Goal: Information Seeking & Learning: Learn about a topic

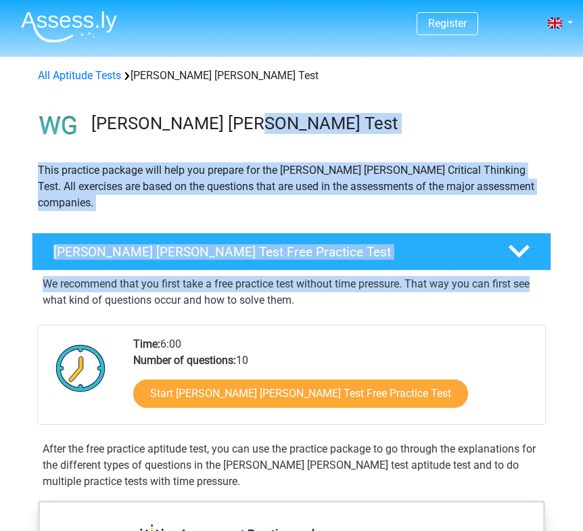
drag, startPoint x: 582, startPoint y: 156, endPoint x: 584, endPoint y: 262, distance: 106.2
click at [490, 244] on div "[PERSON_NAME] [PERSON_NAME] Test Free Practice Test" at bounding box center [270, 252] width 455 height 16
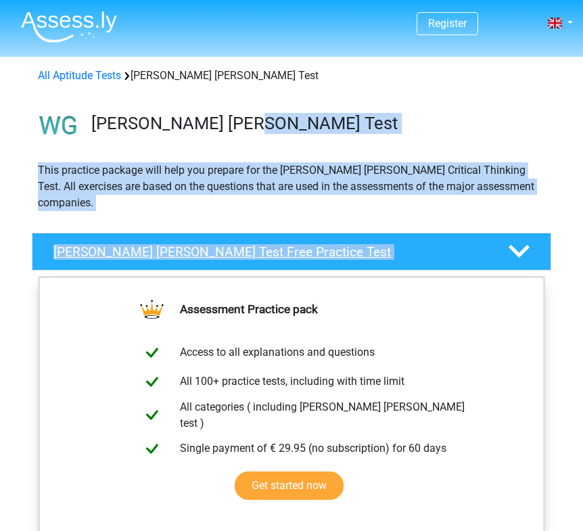
click at [490, 244] on div "[PERSON_NAME] [PERSON_NAME] Test Free Practice Test" at bounding box center [270, 252] width 455 height 16
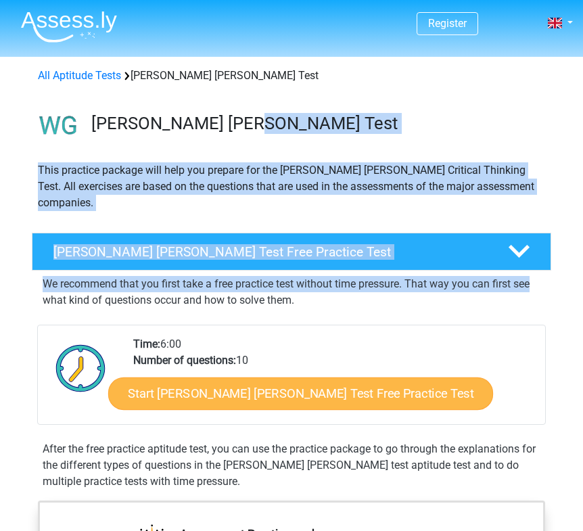
click at [346, 377] on link "Start [PERSON_NAME] [PERSON_NAME] Test Free Practice Test" at bounding box center [300, 393] width 385 height 32
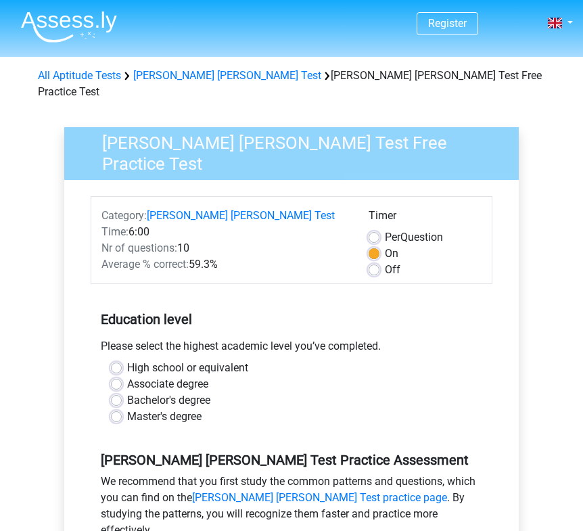
click at [162, 392] on label "Bachelor's degree" at bounding box center [168, 400] width 83 height 16
click at [122, 392] on input "Bachelor's degree" at bounding box center [116, 399] width 11 height 14
radio input "true"
click at [162, 392] on label "Bachelor's degree" at bounding box center [168, 400] width 83 height 16
click at [122, 392] on input "Bachelor's degree" at bounding box center [116, 399] width 11 height 14
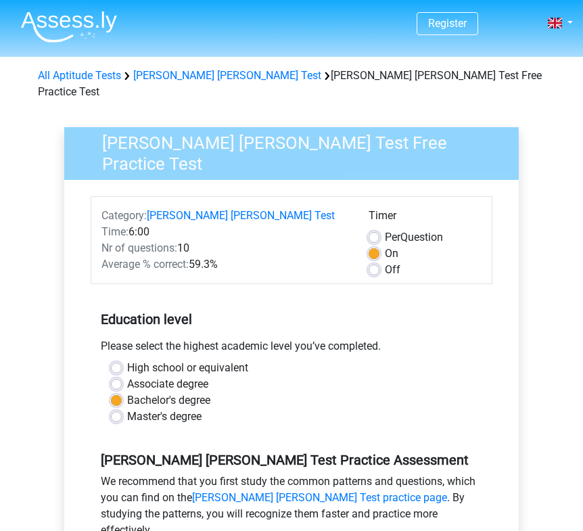
click at [199, 392] on label "Bachelor's degree" at bounding box center [168, 400] width 83 height 16
click at [122, 392] on input "Bachelor's degree" at bounding box center [116, 399] width 11 height 14
click at [122, 392] on div "Bachelor's degree" at bounding box center [291, 400] width 361 height 16
click at [127, 392] on label "Bachelor's degree" at bounding box center [168, 400] width 83 height 16
click at [112, 392] on input "Bachelor's degree" at bounding box center [116, 399] width 11 height 14
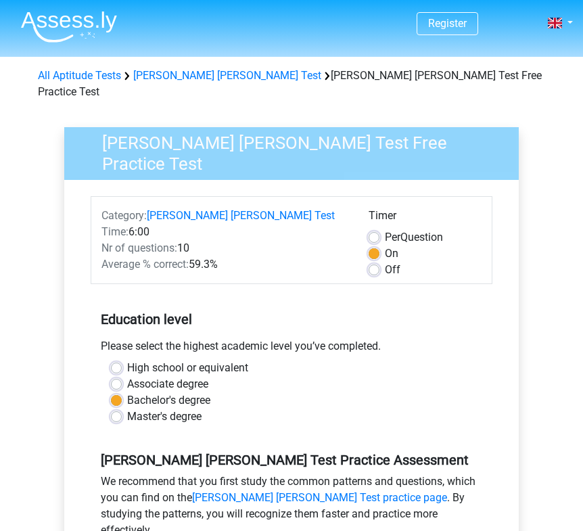
click at [415, 412] on div "High school or equivalent Associate degree Bachelor's degree Master's degree" at bounding box center [292, 398] width 402 height 76
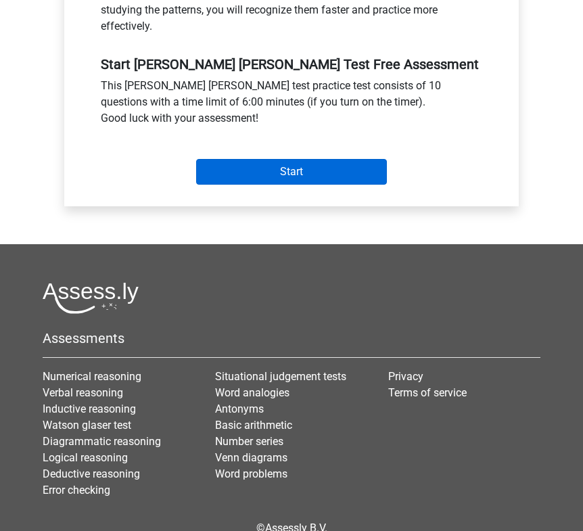
click at [353, 159] on input "Start" at bounding box center [291, 172] width 191 height 26
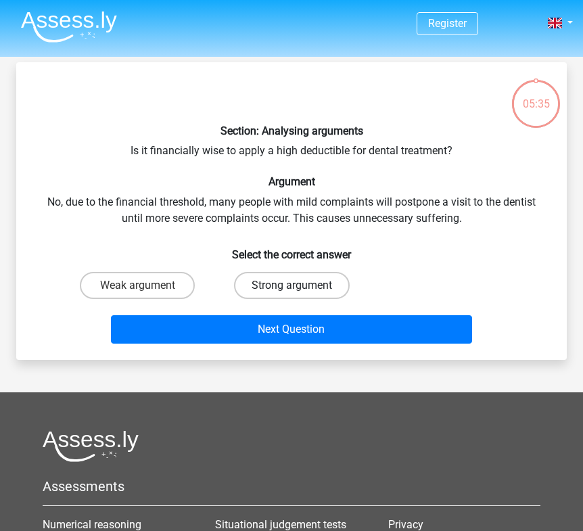
click at [278, 278] on label "Strong argument" at bounding box center [292, 285] width 116 height 27
click at [291, 285] on input "Strong argument" at bounding box center [295, 289] width 9 height 9
radio input "true"
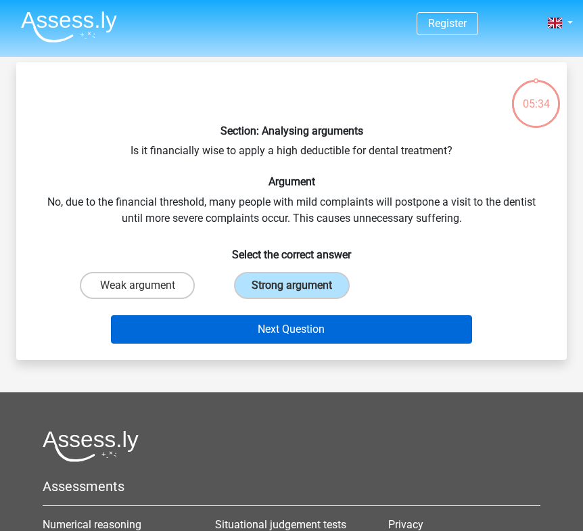
click at [297, 323] on button "Next Question" at bounding box center [291, 329] width 361 height 28
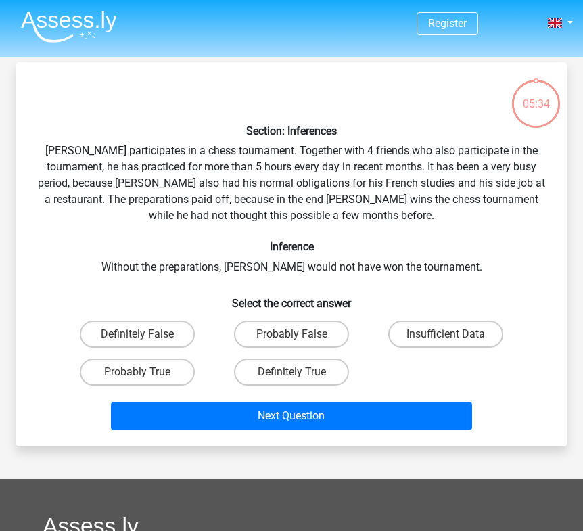
scroll to position [62, 0]
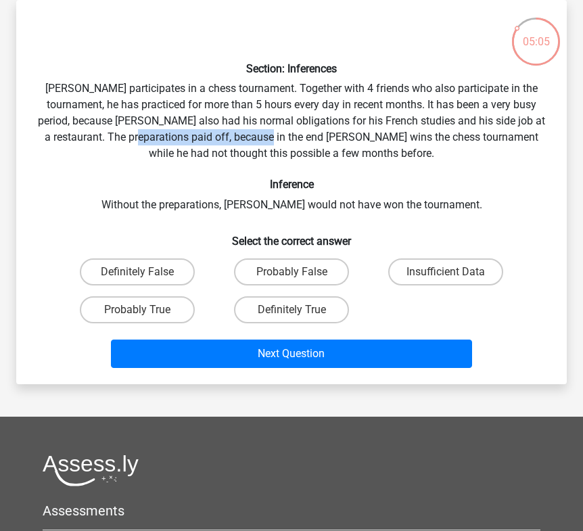
drag, startPoint x: 131, startPoint y: 135, endPoint x: 262, endPoint y: 137, distance: 131.2
click at [262, 137] on div "Section: Inferences Pablo participates in a chess tournament. Together with 4 f…" at bounding box center [292, 192] width 540 height 362
click at [273, 303] on label "Definitely True" at bounding box center [291, 309] width 115 height 27
click at [291, 310] on input "Definitely True" at bounding box center [295, 314] width 9 height 9
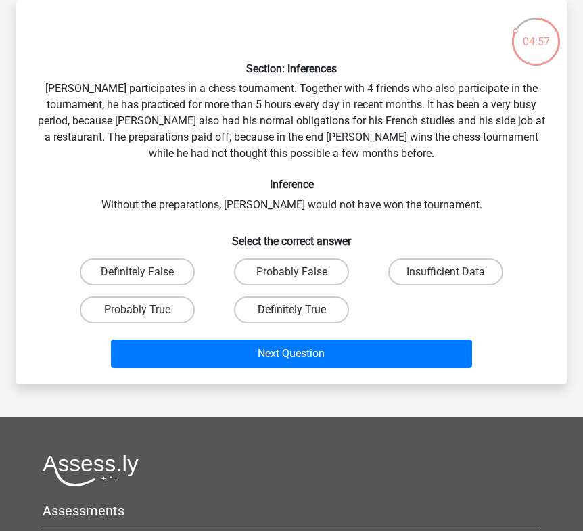
radio input "true"
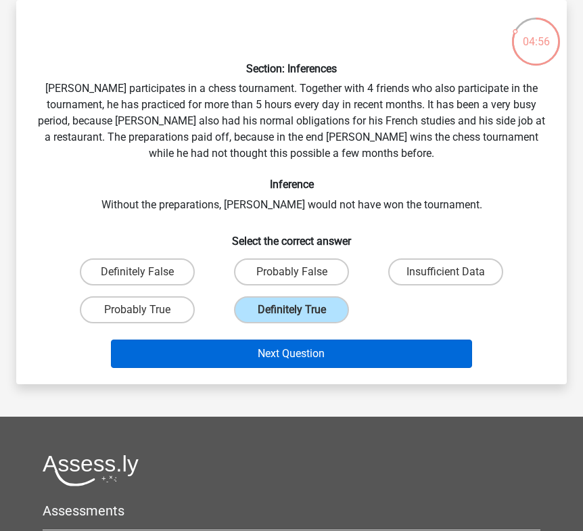
click at [281, 343] on button "Next Question" at bounding box center [291, 353] width 361 height 28
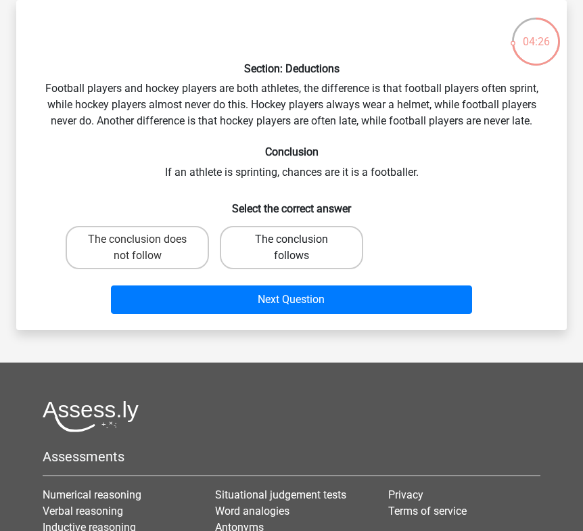
click at [325, 250] on label "The conclusion follows" at bounding box center [291, 247] width 143 height 43
click at [300, 248] on input "The conclusion follows" at bounding box center [295, 243] width 9 height 9
radio input "true"
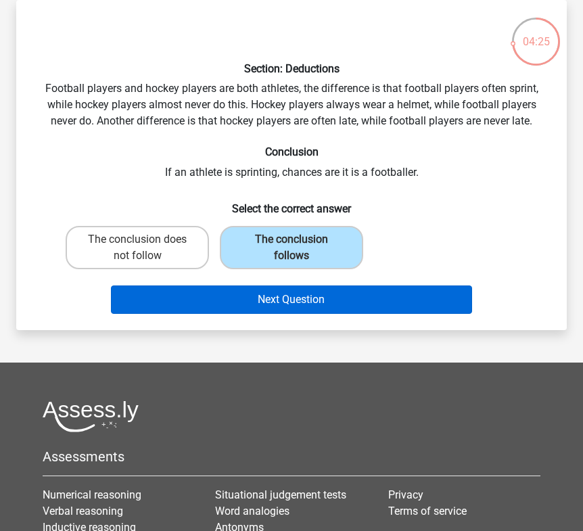
click at [325, 299] on button "Next Question" at bounding box center [291, 299] width 361 height 28
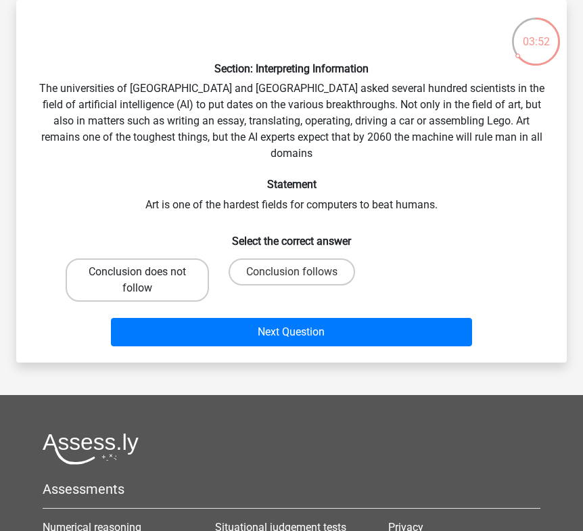
click at [140, 274] on label "Conclusion does not follow" at bounding box center [137, 279] width 143 height 43
click at [140, 274] on input "Conclusion does not follow" at bounding box center [141, 276] width 9 height 9
radio input "true"
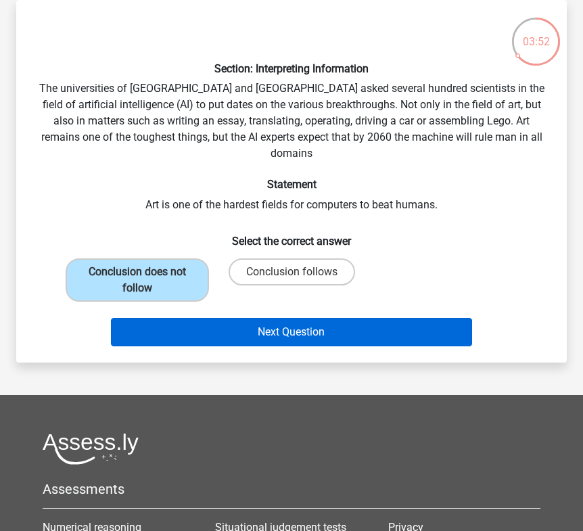
click at [203, 322] on button "Next Question" at bounding box center [291, 332] width 361 height 28
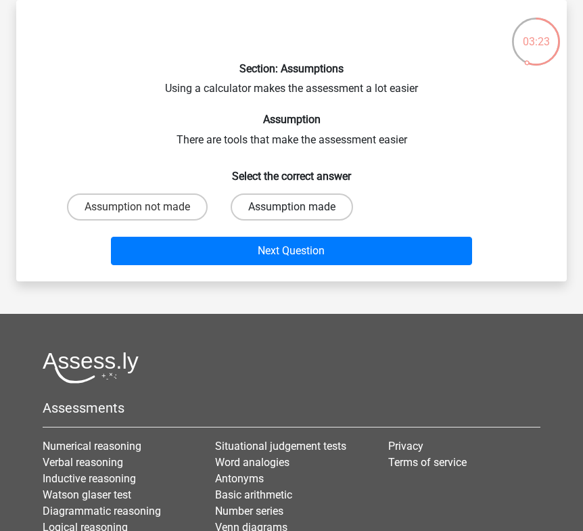
click at [291, 214] on label "Assumption made" at bounding box center [292, 206] width 122 height 27
click at [291, 214] on input "Assumption made" at bounding box center [295, 211] width 9 height 9
radio input "true"
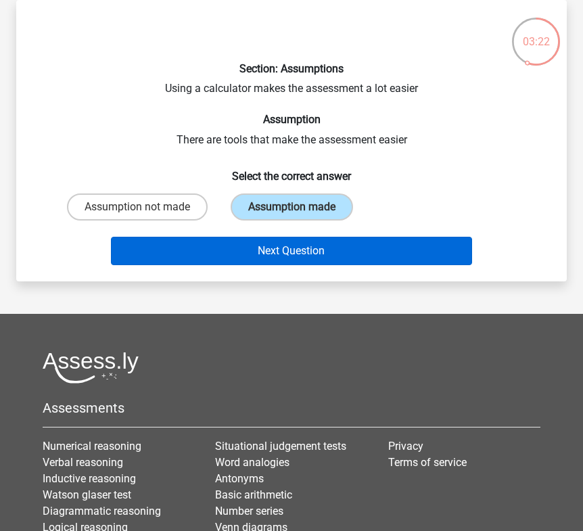
click at [309, 252] on button "Next Question" at bounding box center [291, 251] width 361 height 28
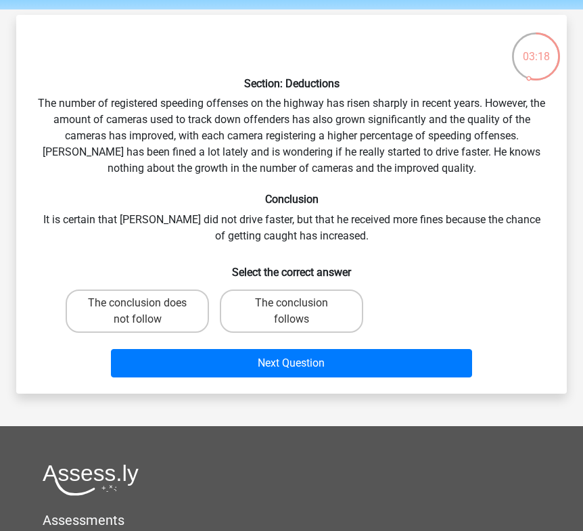
scroll to position [49, 0]
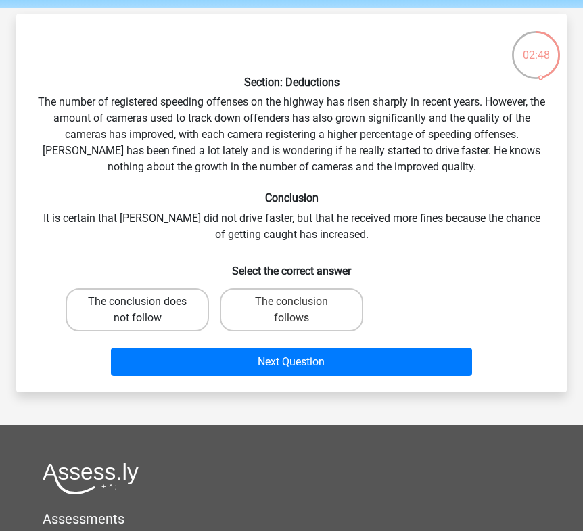
click at [166, 295] on label "The conclusion does not follow" at bounding box center [137, 309] width 143 height 43
click at [146, 302] on input "The conclusion does not follow" at bounding box center [141, 306] width 9 height 9
radio input "true"
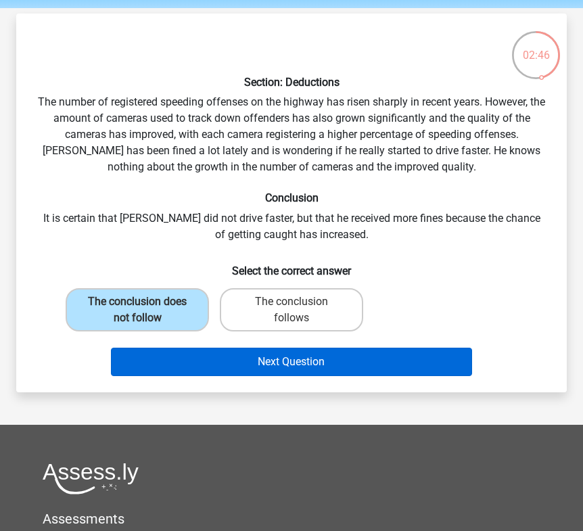
click at [197, 364] on button "Next Question" at bounding box center [291, 362] width 361 height 28
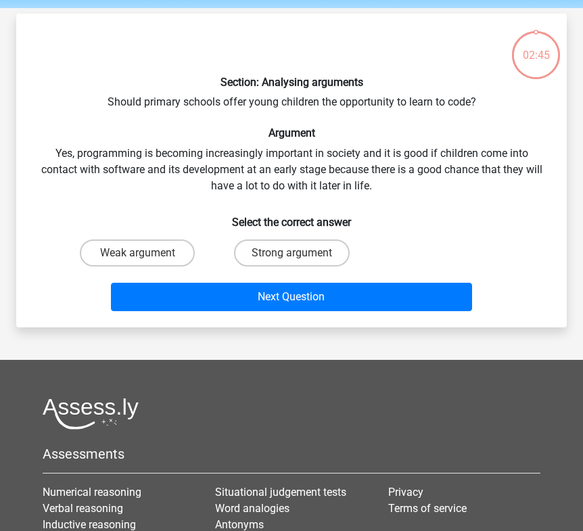
scroll to position [62, 0]
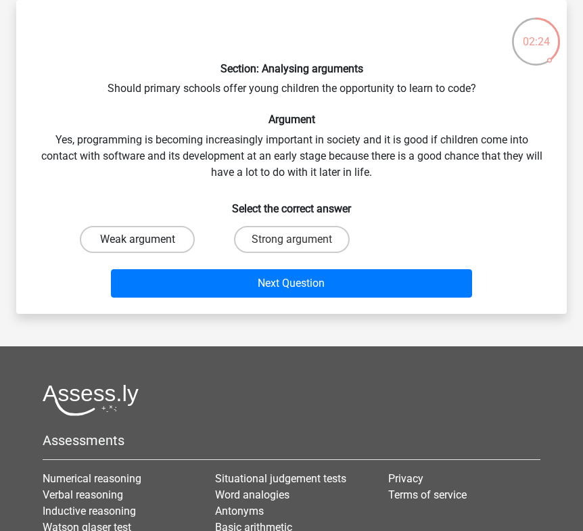
click at [147, 231] on label "Weak argument" at bounding box center [137, 239] width 115 height 27
click at [146, 239] on input "Weak argument" at bounding box center [141, 243] width 9 height 9
radio input "true"
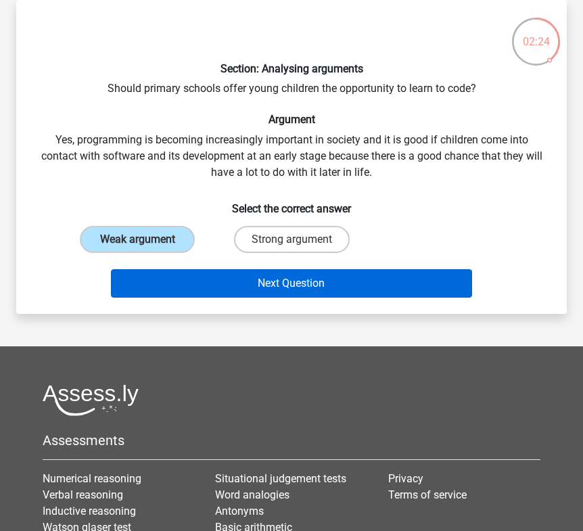
click at [214, 277] on button "Next Question" at bounding box center [291, 283] width 361 height 28
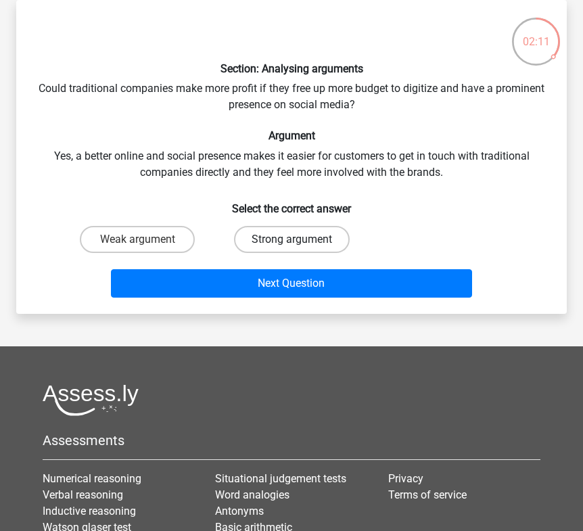
click at [264, 233] on label "Strong argument" at bounding box center [292, 239] width 116 height 27
click at [291, 239] on input "Strong argument" at bounding box center [295, 243] width 9 height 9
radio input "true"
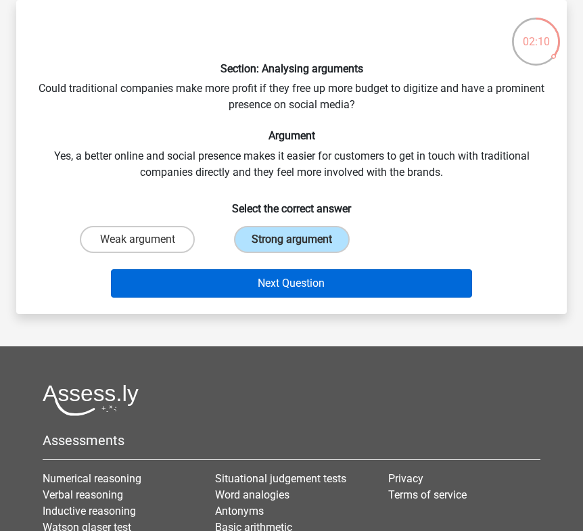
click at [266, 277] on button "Next Question" at bounding box center [291, 283] width 361 height 28
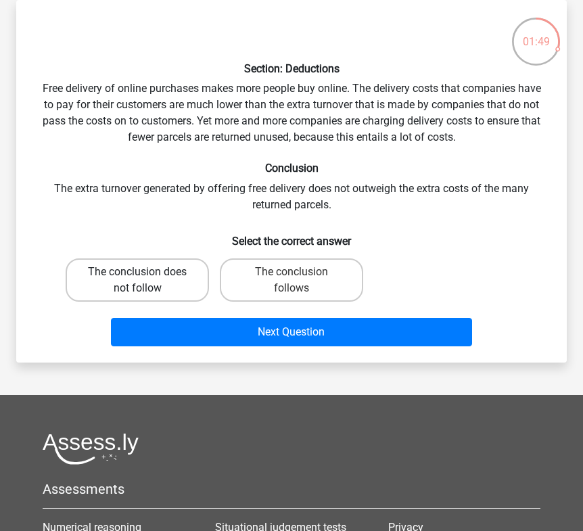
click at [145, 273] on label "The conclusion does not follow" at bounding box center [137, 279] width 143 height 43
click at [145, 273] on input "The conclusion does not follow" at bounding box center [141, 276] width 9 height 9
radio input "true"
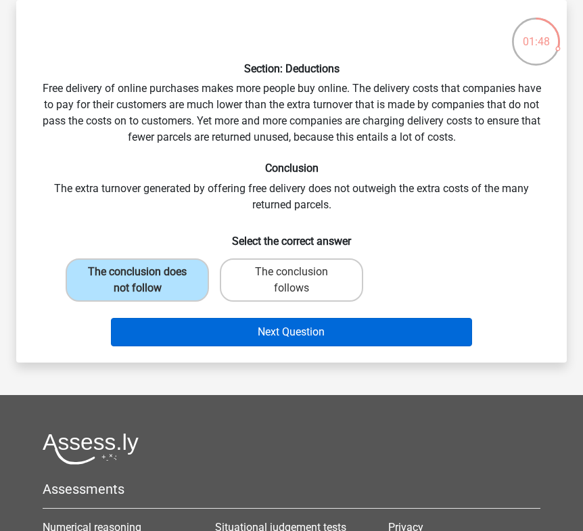
click at [189, 318] on button "Next Question" at bounding box center [291, 332] width 361 height 28
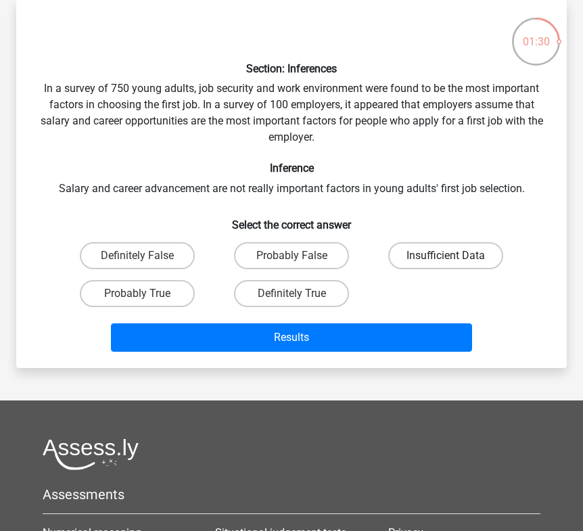
click at [441, 251] on label "Insufficient Data" at bounding box center [445, 255] width 115 height 27
click at [446, 256] on input "Insufficient Data" at bounding box center [450, 260] width 9 height 9
radio input "true"
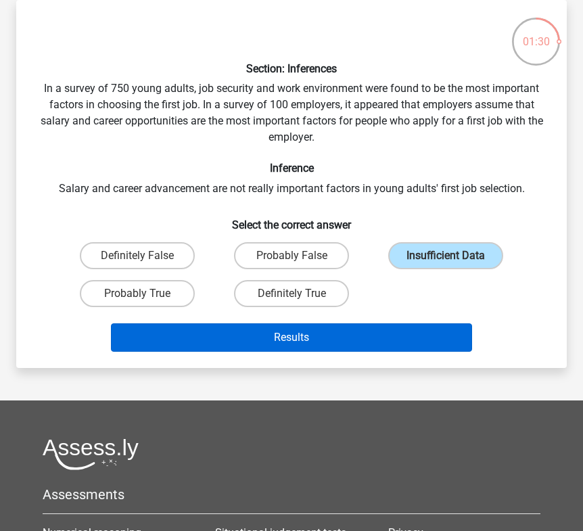
click at [403, 338] on button "Results" at bounding box center [291, 337] width 361 height 28
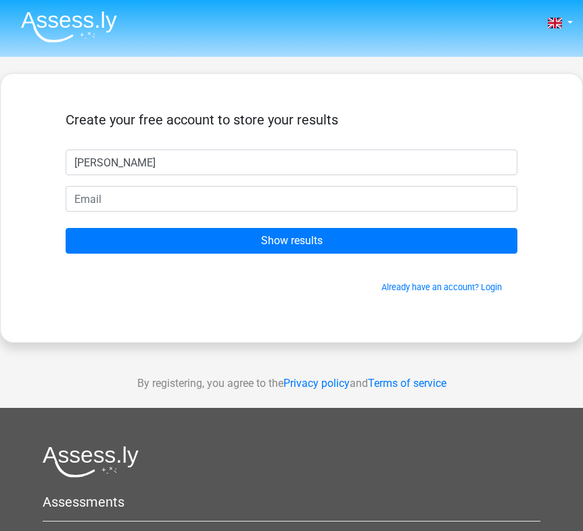
type input "[PERSON_NAME]"
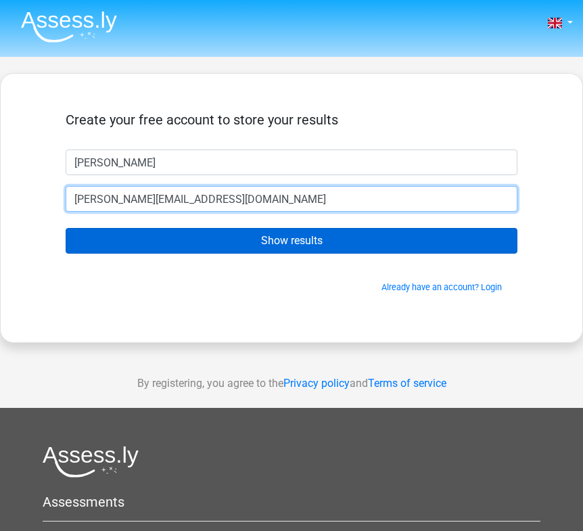
type input "[PERSON_NAME][EMAIL_ADDRESS][DOMAIN_NAME]"
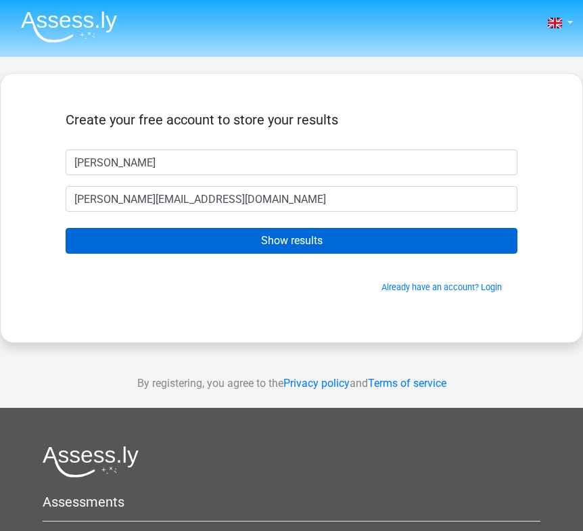
click at [392, 245] on input "Show results" at bounding box center [292, 241] width 452 height 26
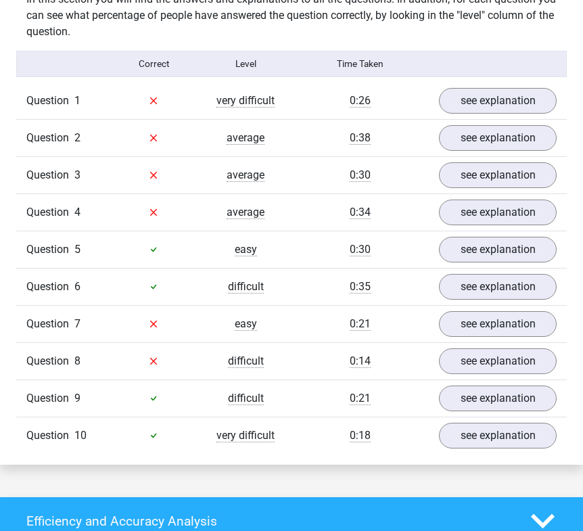
scroll to position [1104, 0]
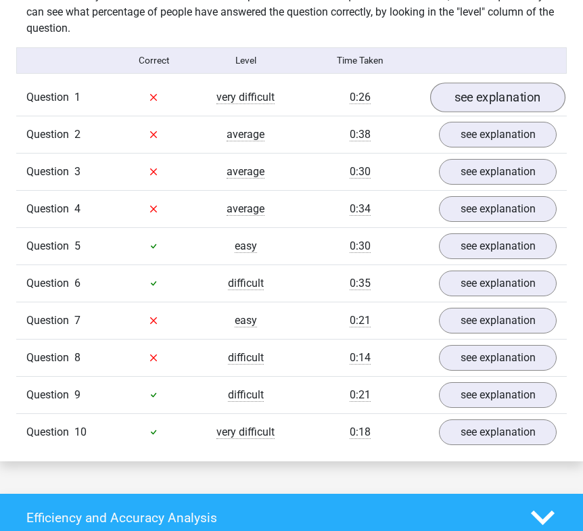
click at [466, 83] on link "see explanation" at bounding box center [497, 98] width 135 height 30
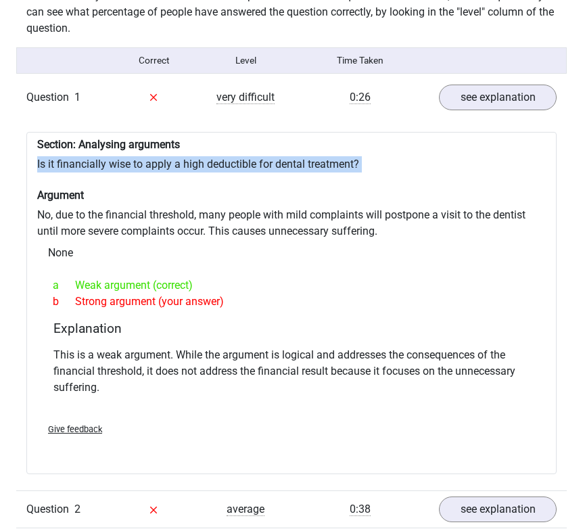
drag, startPoint x: 33, startPoint y: 145, endPoint x: 468, endPoint y: 156, distance: 435.0
click at [468, 156] on div "Section: Analysing arguments Is it financially wise to apply a high deductible …" at bounding box center [291, 303] width 530 height 343
copy div "Is it financially wise to apply a high deductible for dental treatment?"
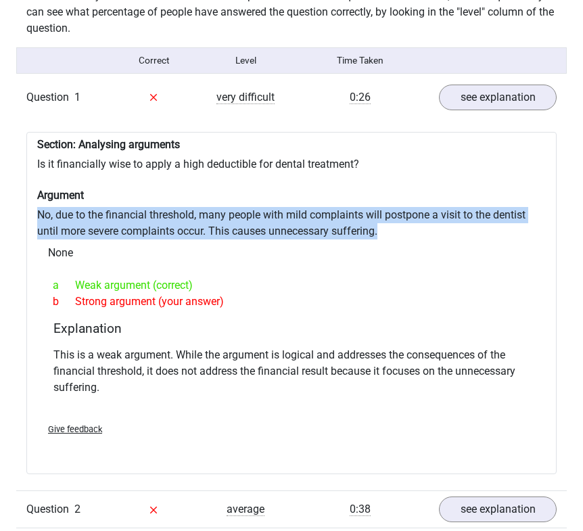
drag, startPoint x: 38, startPoint y: 195, endPoint x: 410, endPoint y: 221, distance: 372.8
click at [410, 221] on div "Section: Analysing arguments Is it financially wise to apply a high deductible …" at bounding box center [291, 303] width 530 height 343
copy div "No, due to the financial threshold, many people with mild complaints will postp…"
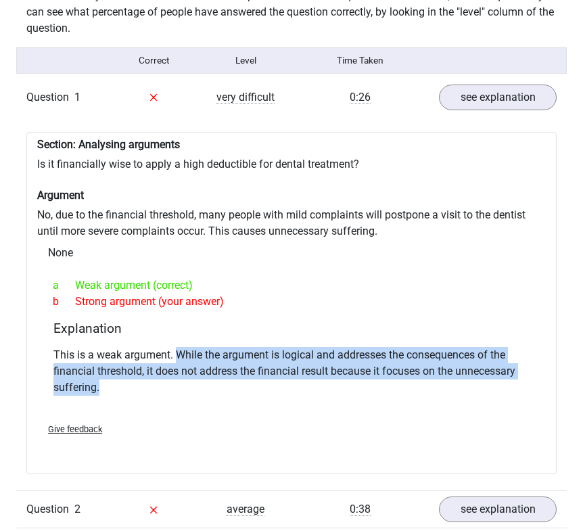
drag, startPoint x: 178, startPoint y: 333, endPoint x: 189, endPoint y: 362, distance: 31.3
click at [189, 362] on p "This is a weak argument. While the argument is logical and addresses the conseq…" at bounding box center [291, 371] width 476 height 49
copy p "While the argument is logical and addresses the consequences of the financial t…"
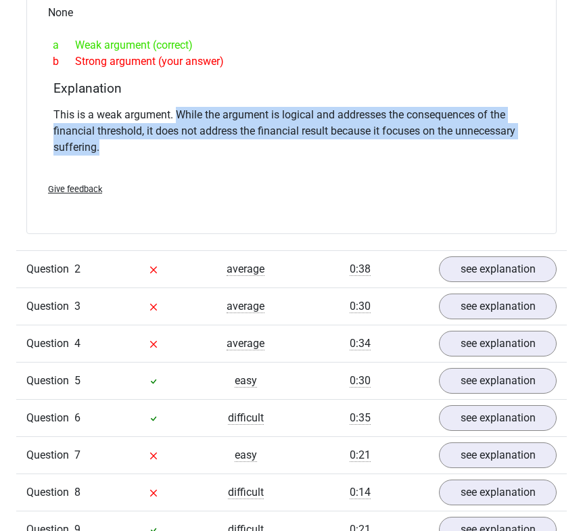
scroll to position [1357, 0]
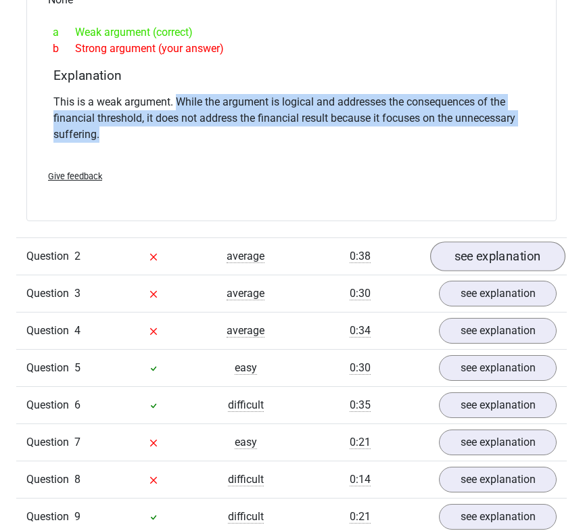
click at [503, 241] on link "see explanation" at bounding box center [497, 256] width 135 height 30
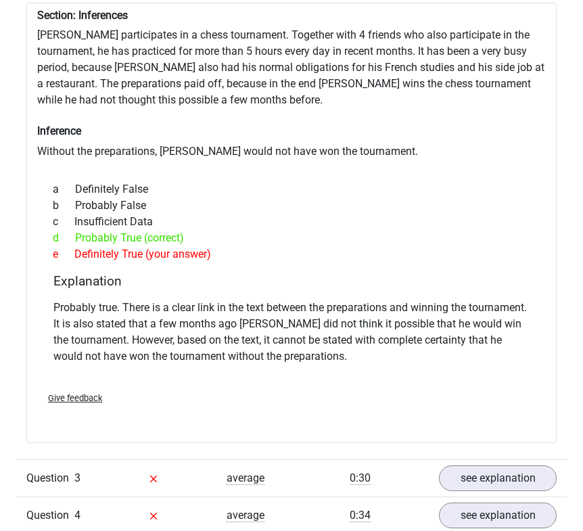
scroll to position [1636, 0]
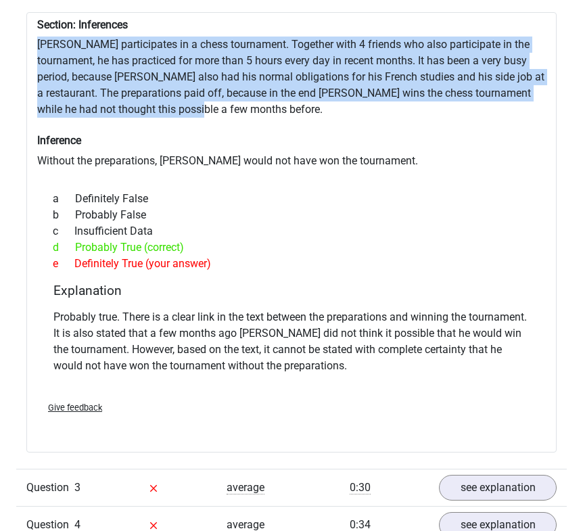
drag, startPoint x: 39, startPoint y: 21, endPoint x: 328, endPoint y: 93, distance: 298.3
click at [328, 93] on div "Section: Inferences Pablo participates in a chess tournament. Together with 4 f…" at bounding box center [291, 232] width 530 height 440
copy div "Pablo participates in a chess tournament. Together with 4 friends who also part…"
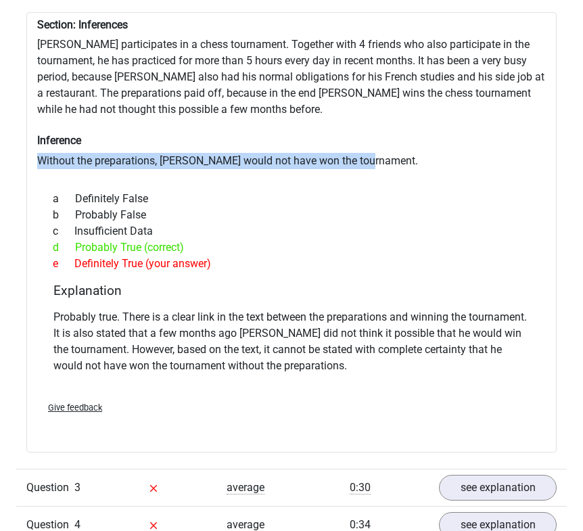
drag, startPoint x: 41, startPoint y: 141, endPoint x: 392, endPoint y: 140, distance: 351.6
click at [392, 140] on div "Section: Inferences Pablo participates in a chess tournament. Together with 4 f…" at bounding box center [291, 232] width 530 height 440
copy div "Without the preparations, Pablo would not have won the tournament."
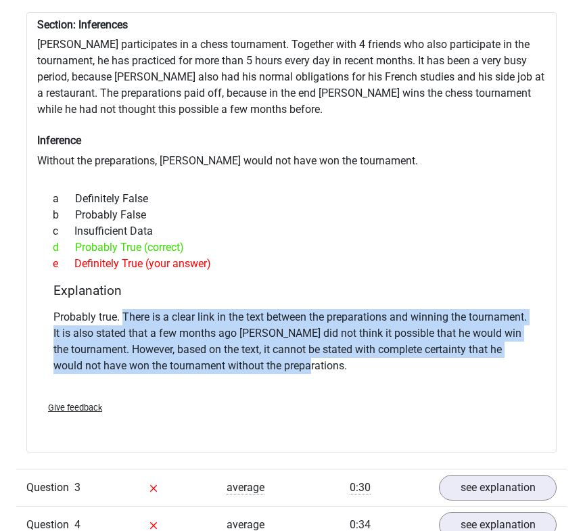
drag, startPoint x: 122, startPoint y: 293, endPoint x: 387, endPoint y: 346, distance: 271.1
click at [387, 346] on p "Probably true. There is a clear link in the text between the preparations and w…" at bounding box center [291, 341] width 476 height 65
copy p "There is a clear link in the text between the preparations and winning the tour…"
click at [503, 473] on link "see explanation" at bounding box center [497, 488] width 135 height 30
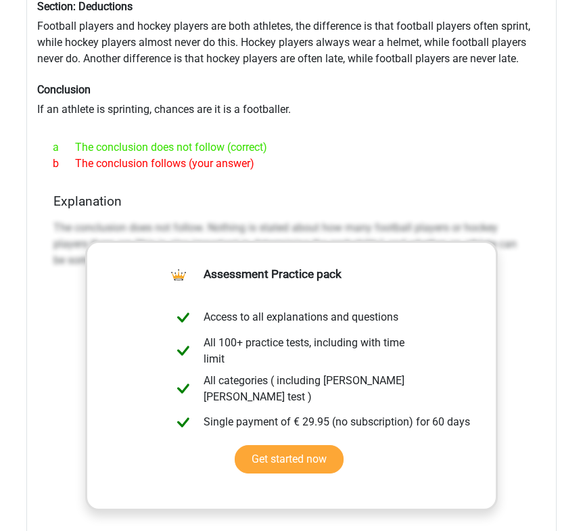
scroll to position [2152, 0]
